Goal: Find specific page/section: Find specific page/section

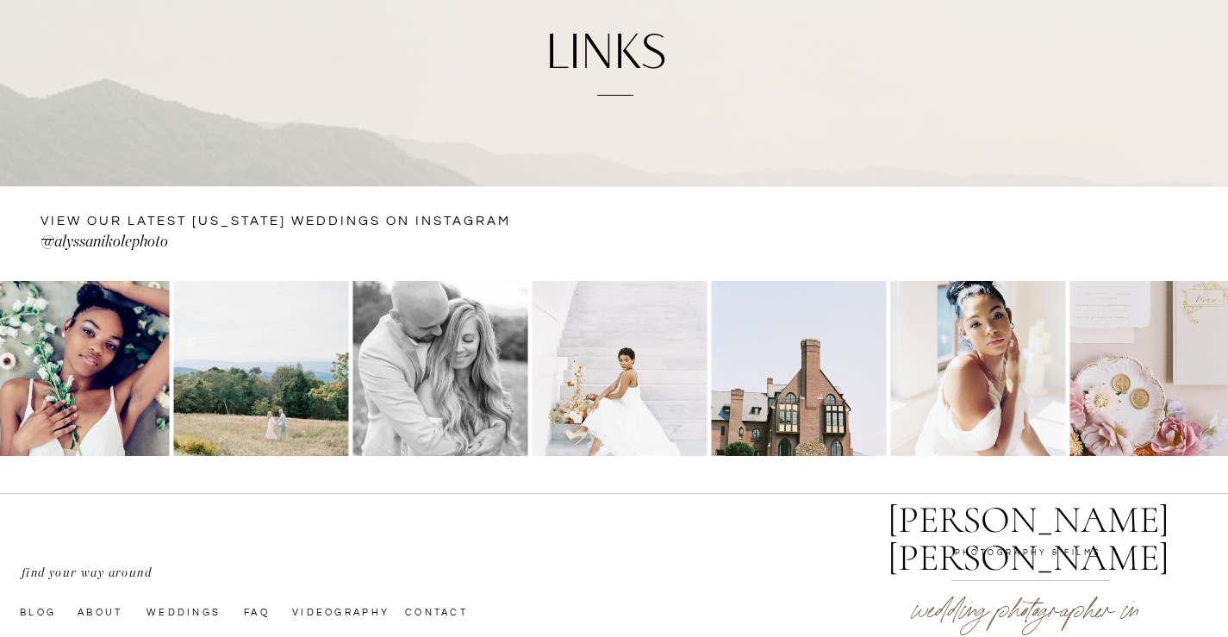
scroll to position [259, 0]
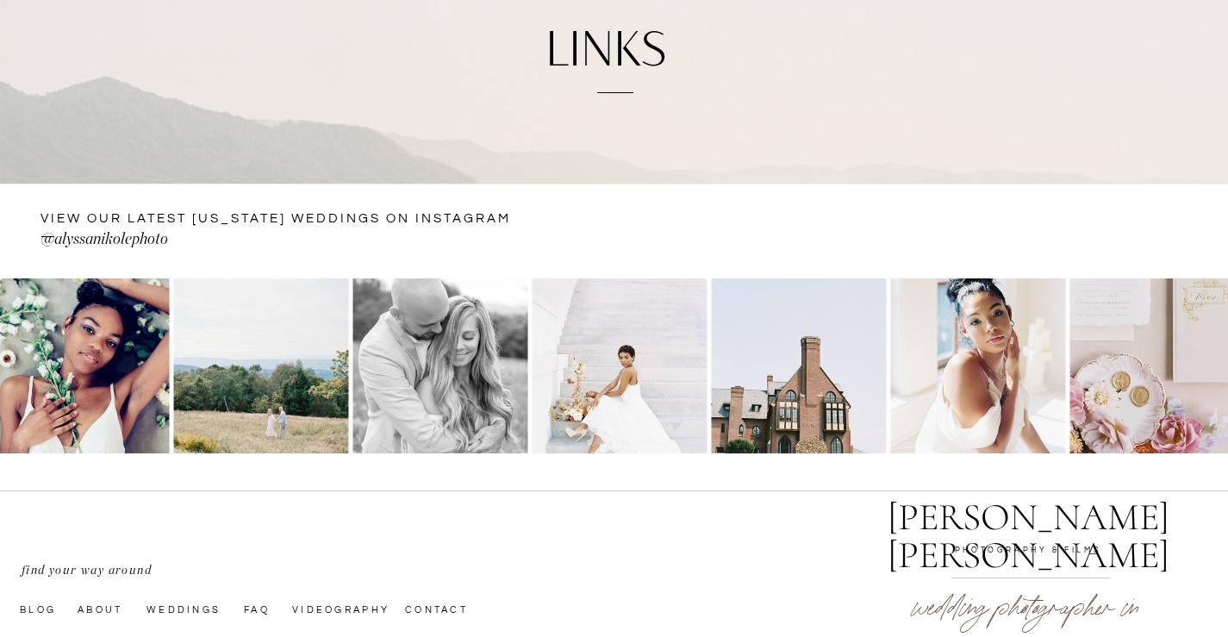
click at [471, 172] on div "CONTACT bLog FAQ videography wedding experience [PERSON_NAME] [PERSON_NAME] Let…" at bounding box center [614, 306] width 1228 height 1131
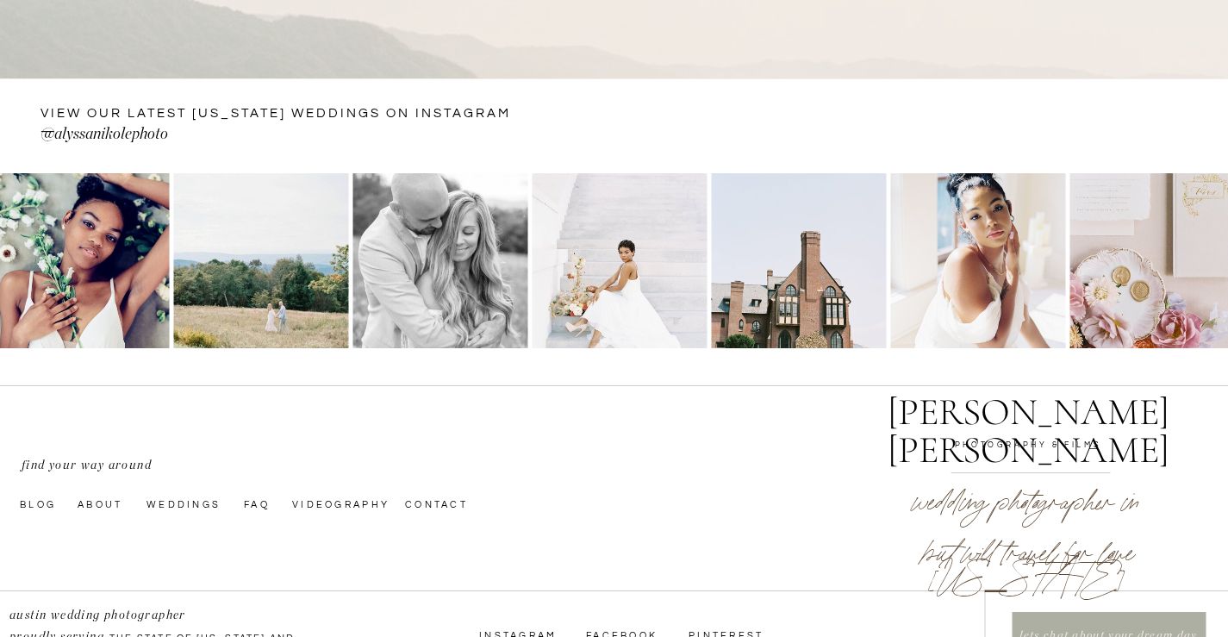
scroll to position [494, 0]
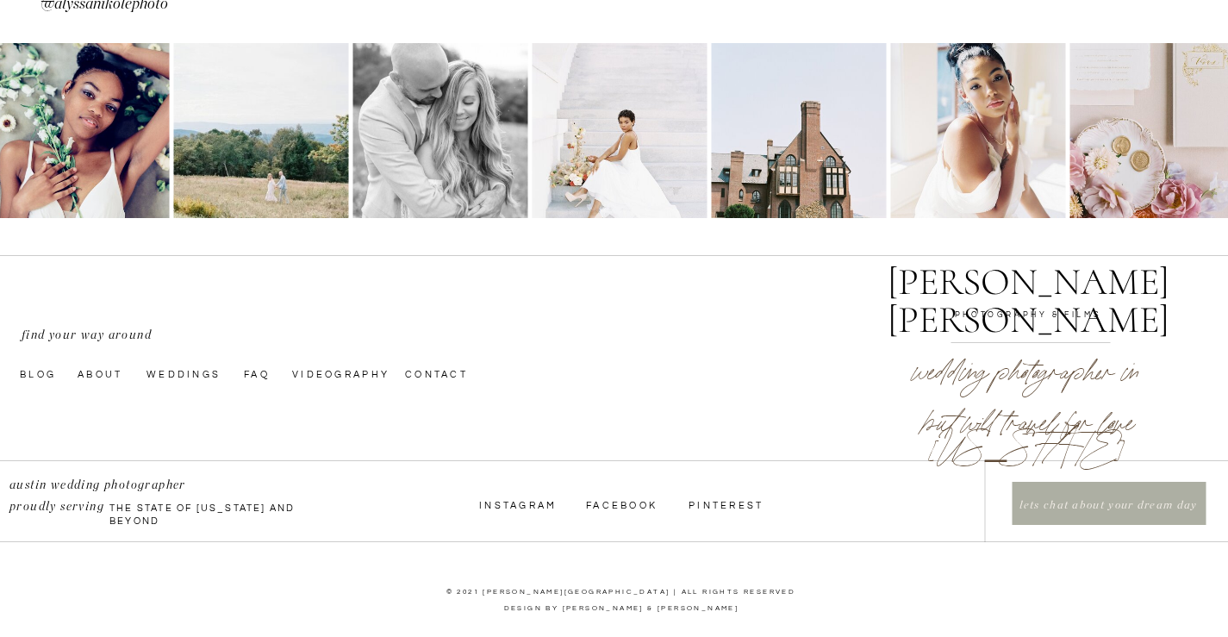
drag, startPoint x: 465, startPoint y: 171, endPoint x: 441, endPoint y: 471, distance: 300.9
click at [106, 367] on nav "About" at bounding box center [107, 373] width 59 height 14
click at [103, 376] on nav "About" at bounding box center [107, 373] width 59 height 14
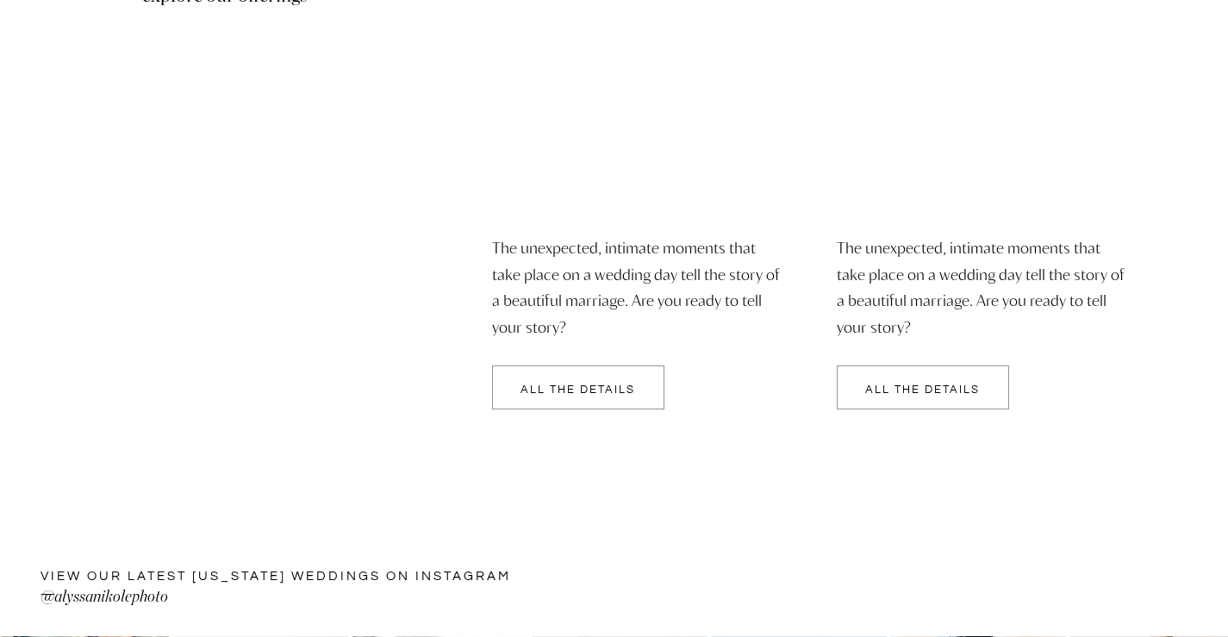
scroll to position [4156, 0]
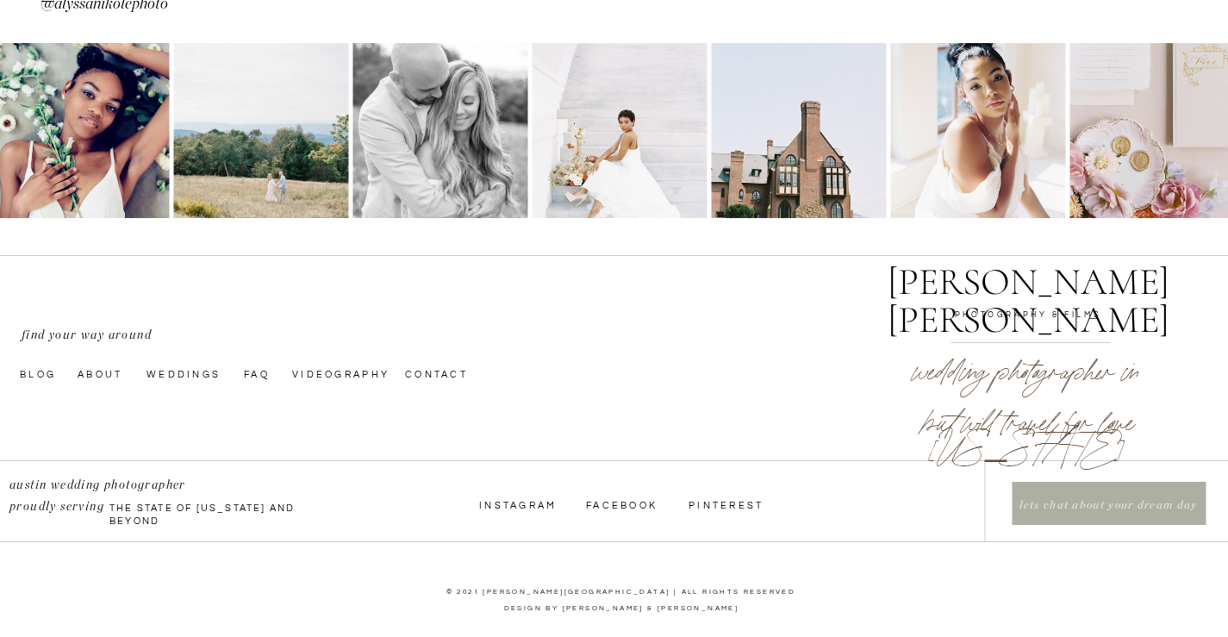
drag, startPoint x: 576, startPoint y: 327, endPoint x: 538, endPoint y: 524, distance: 201.1
drag, startPoint x: 556, startPoint y: 458, endPoint x: 358, endPoint y: 402, distance: 205.7
click at [184, 371] on nav "Weddings" at bounding box center [186, 373] width 81 height 14
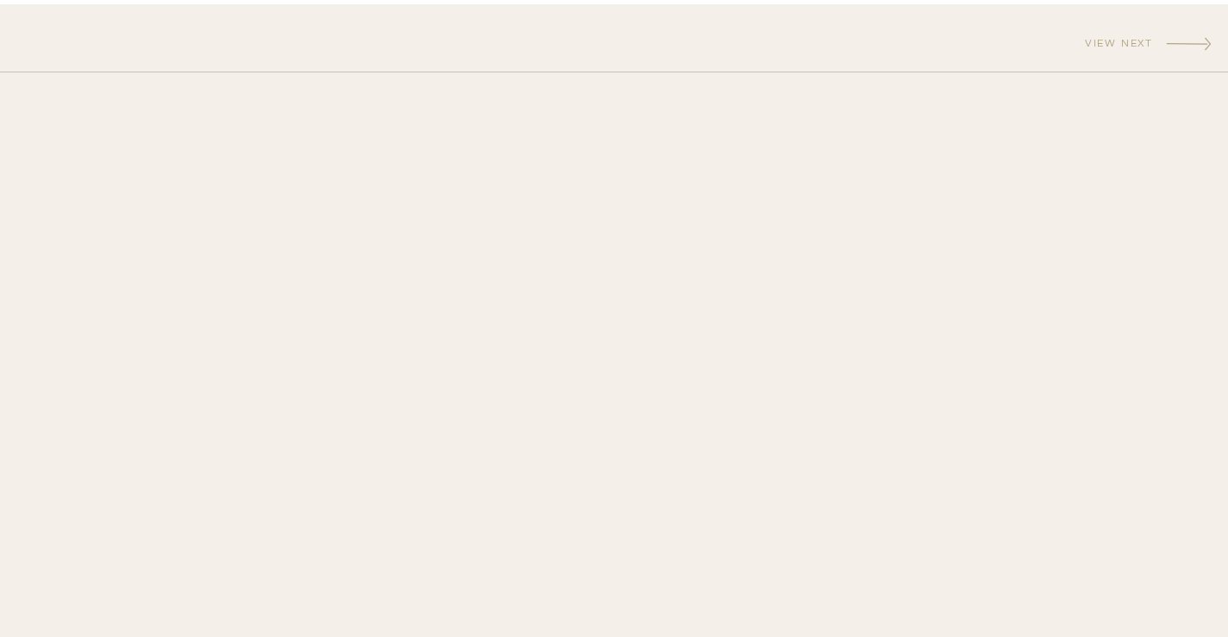
scroll to position [6498, 0]
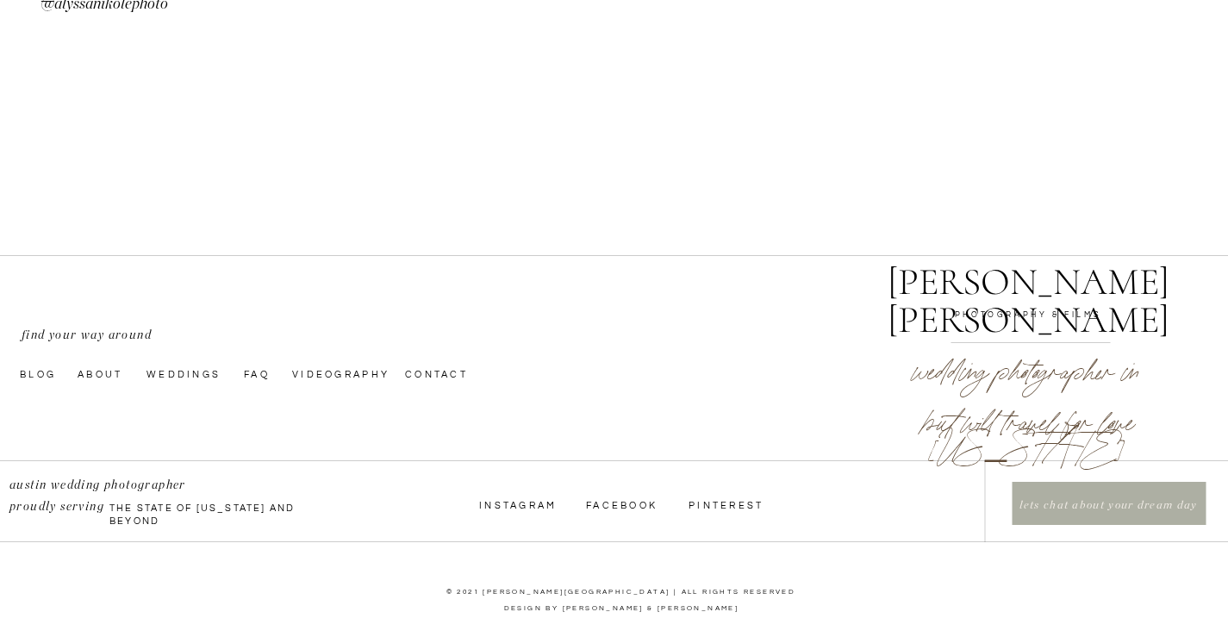
drag, startPoint x: 511, startPoint y: 238, endPoint x: 455, endPoint y: 518, distance: 285.6
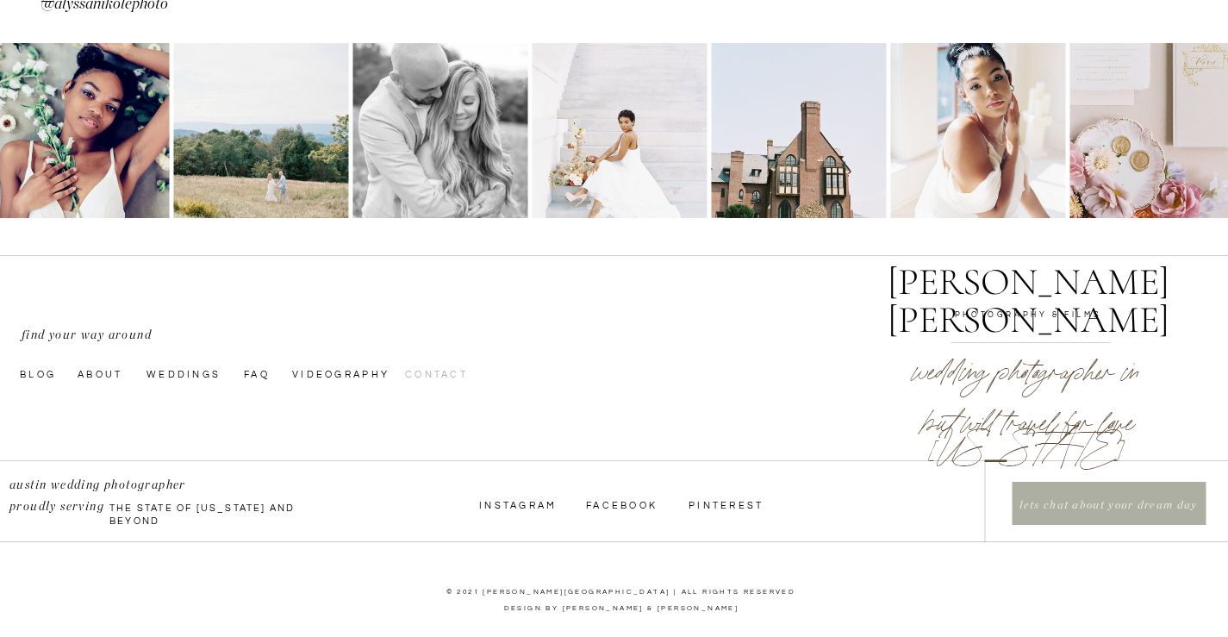
click at [426, 371] on nav "Contact" at bounding box center [448, 373] width 87 height 14
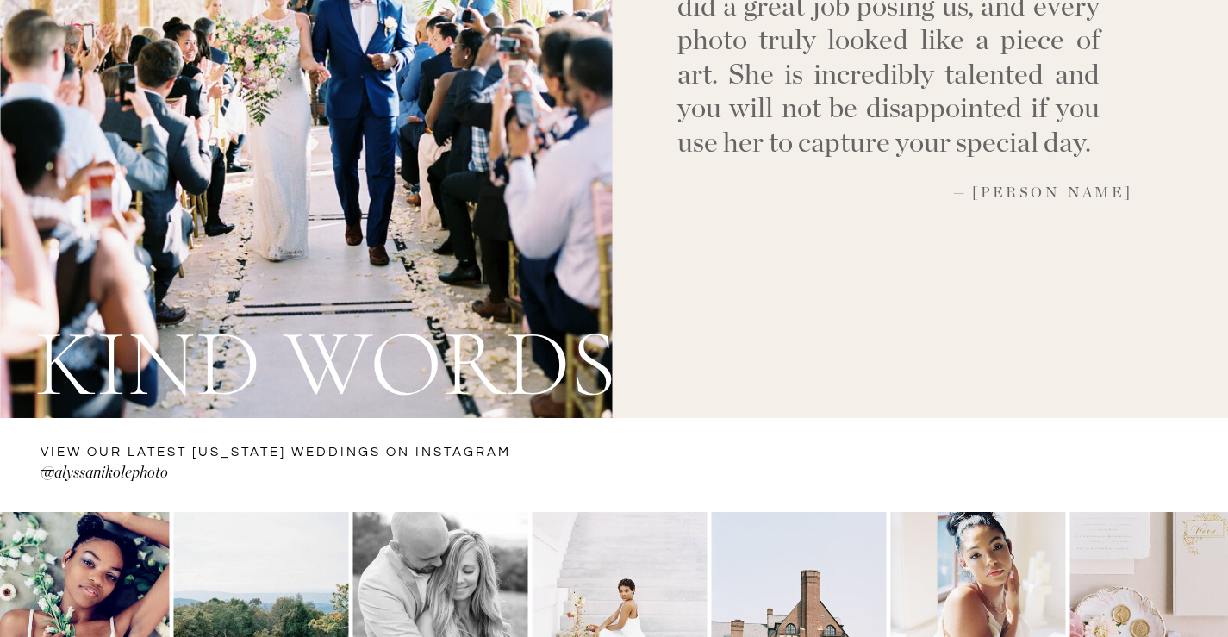
scroll to position [2365, 0]
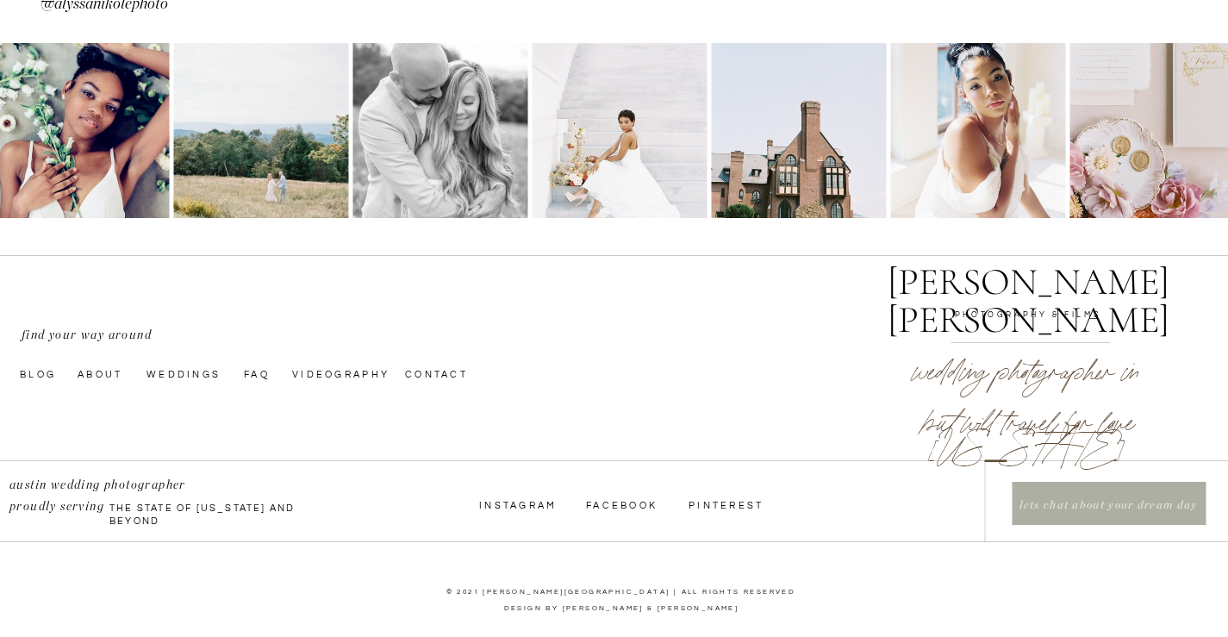
drag, startPoint x: 859, startPoint y: 377, endPoint x: 841, endPoint y: 107, distance: 270.3
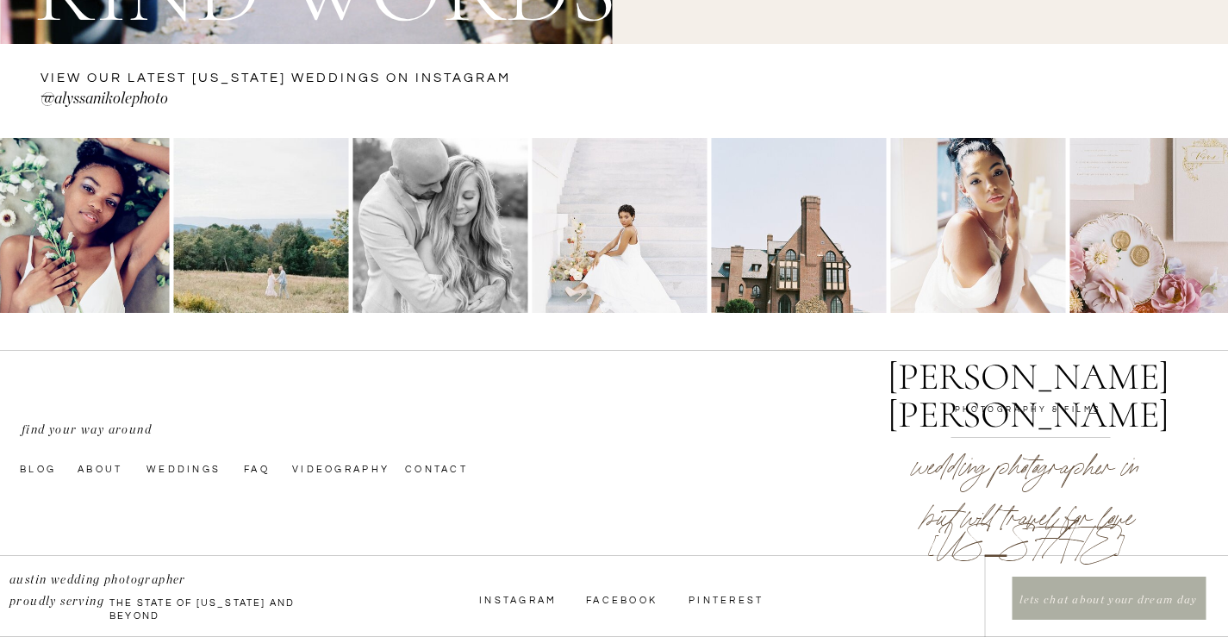
scroll to position [2106, 0]
